Goal: Navigation & Orientation: Find specific page/section

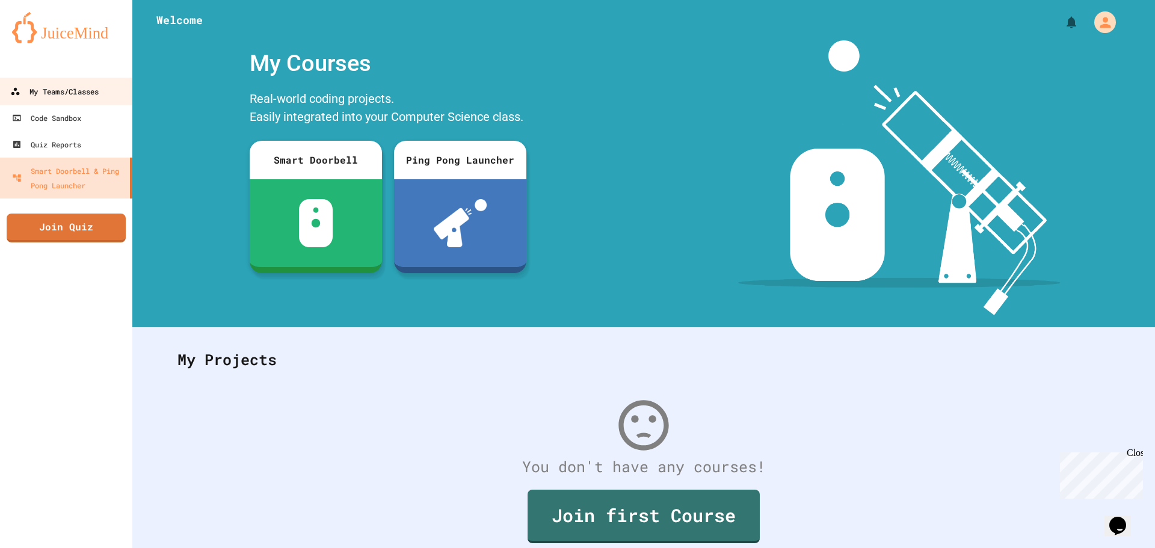
click at [89, 97] on div "My Teams/Classes" at bounding box center [54, 91] width 88 height 15
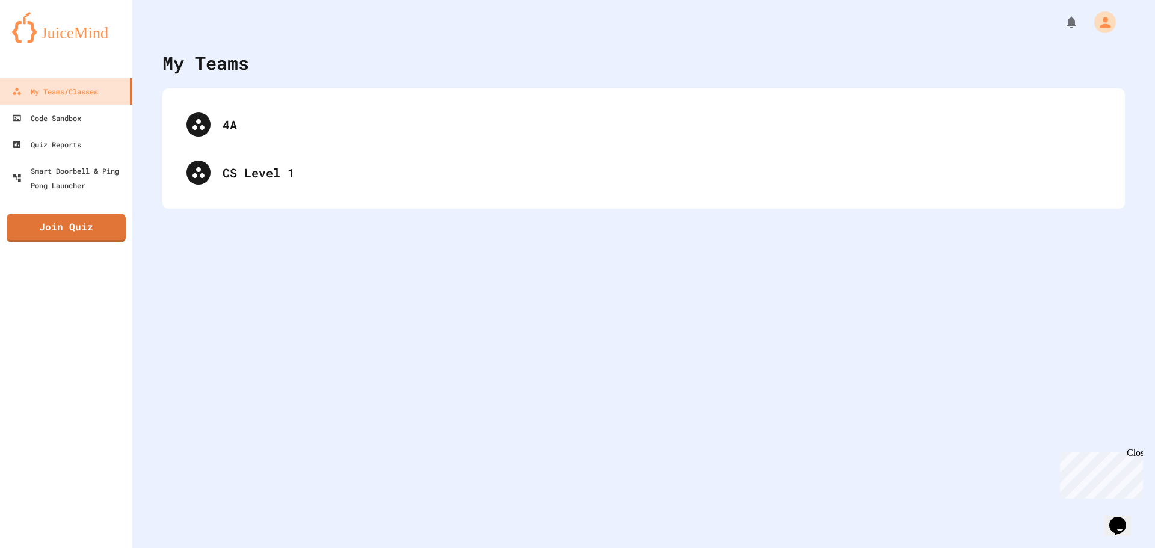
click at [168, 176] on div "4A CS Level 1" at bounding box center [643, 148] width 962 height 120
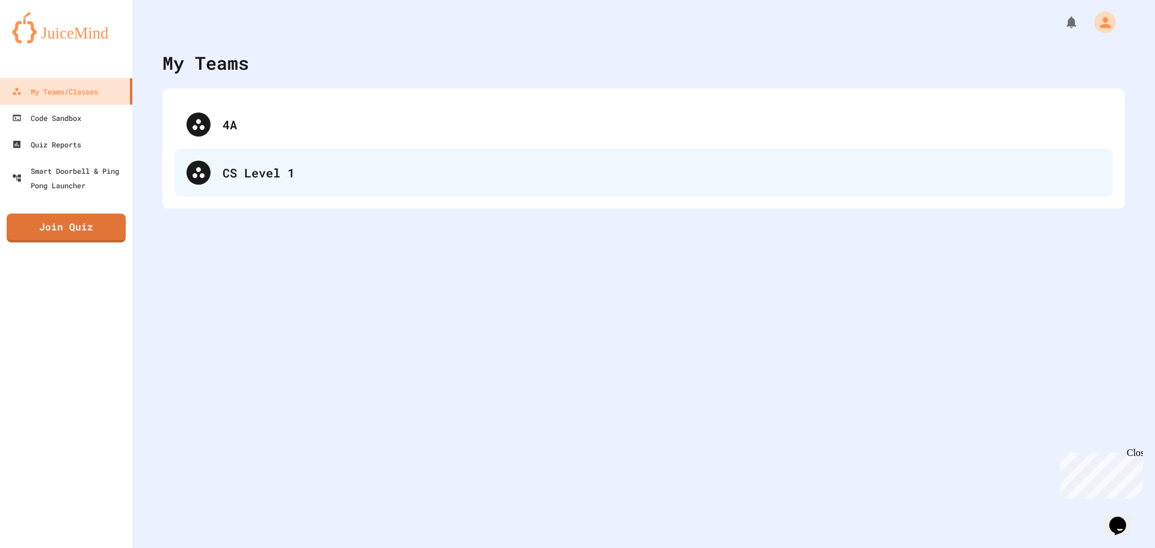
click at [208, 181] on div "CS Level 1" at bounding box center [643, 173] width 938 height 48
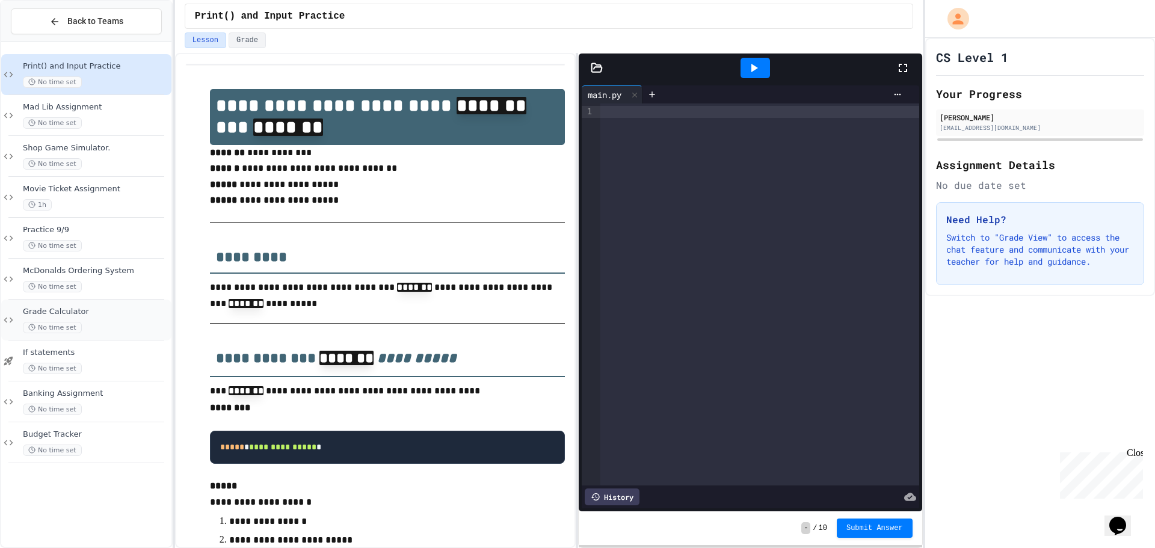
click at [68, 316] on span "Grade Calculator" at bounding box center [96, 312] width 146 height 10
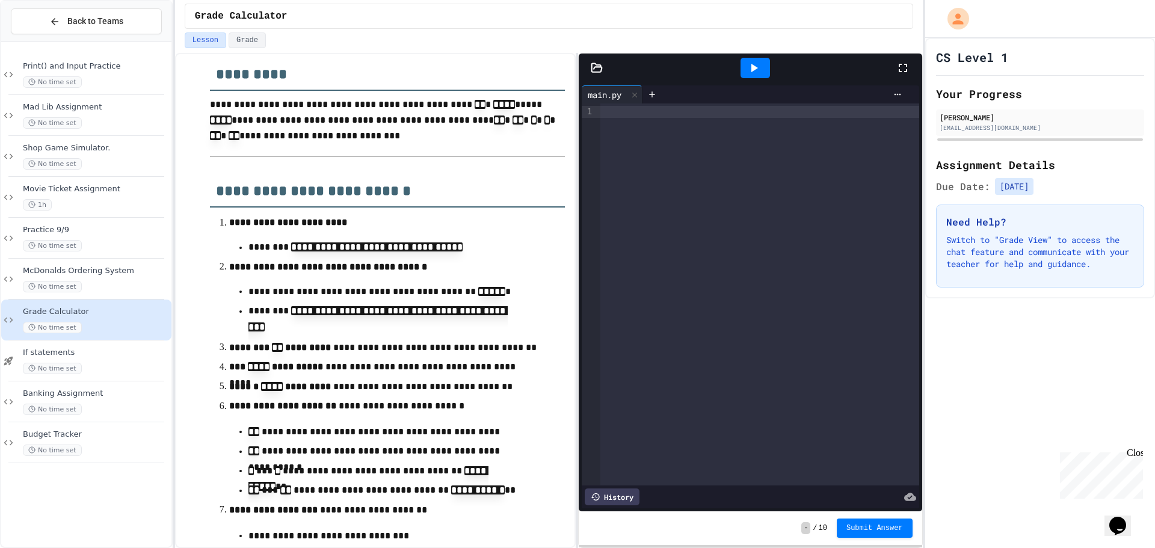
scroll to position [180, 0]
